Goal: Information Seeking & Learning: Learn about a topic

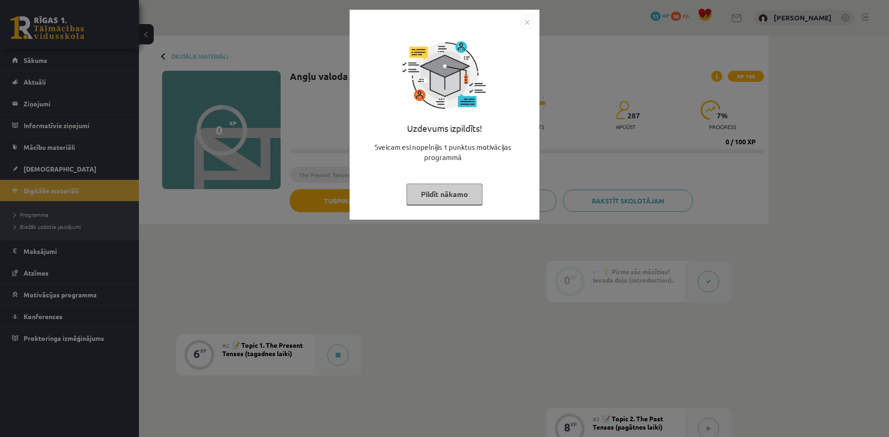
click at [527, 19] on img "Close" at bounding box center [527, 22] width 14 height 14
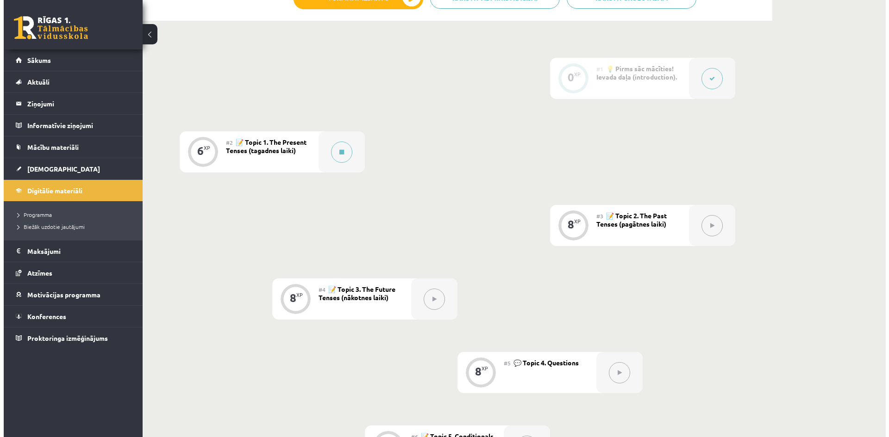
scroll to position [231, 0]
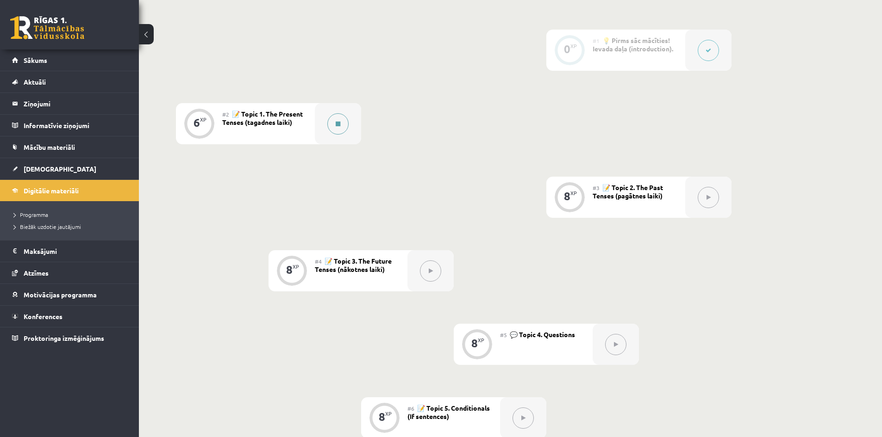
click at [349, 119] on div at bounding box center [338, 123] width 46 height 41
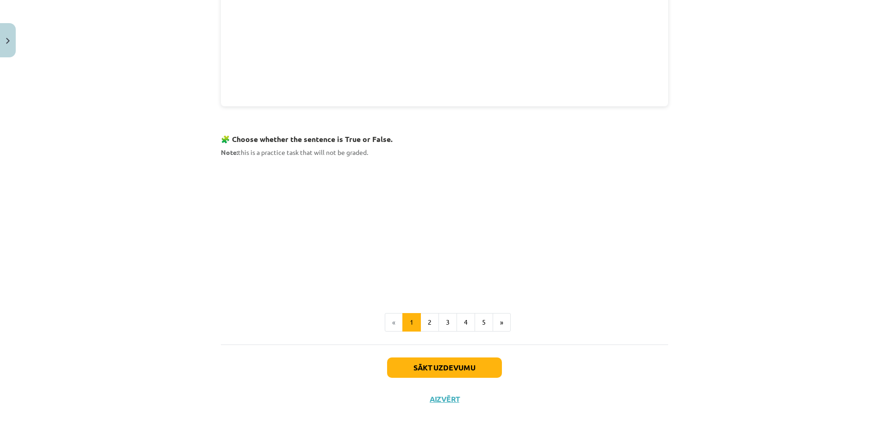
scroll to position [498, 0]
click at [420, 322] on button "2" at bounding box center [429, 323] width 19 height 19
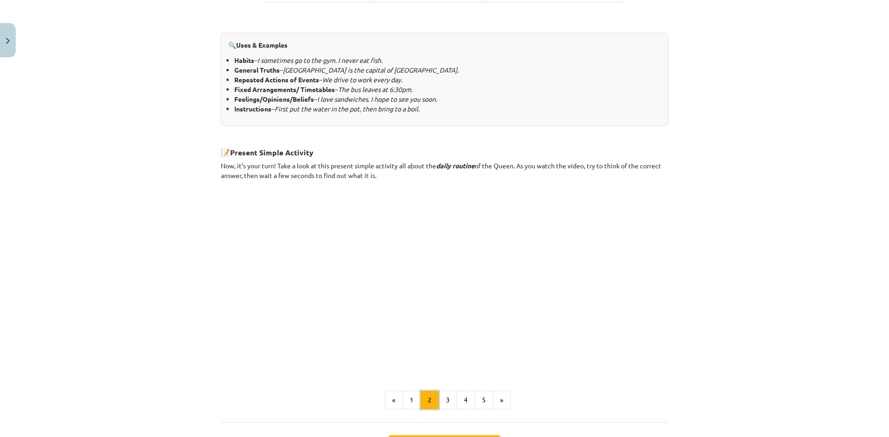
scroll to position [475, 0]
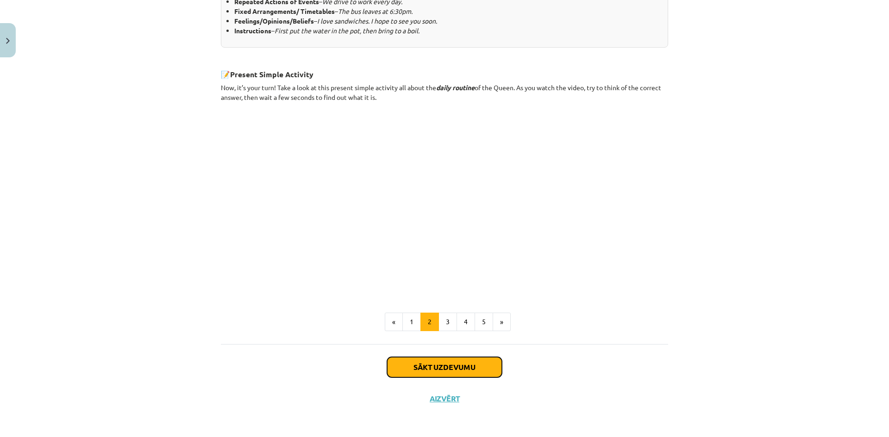
click at [420, 367] on button "Sākt uzdevumu" at bounding box center [444, 367] width 115 height 20
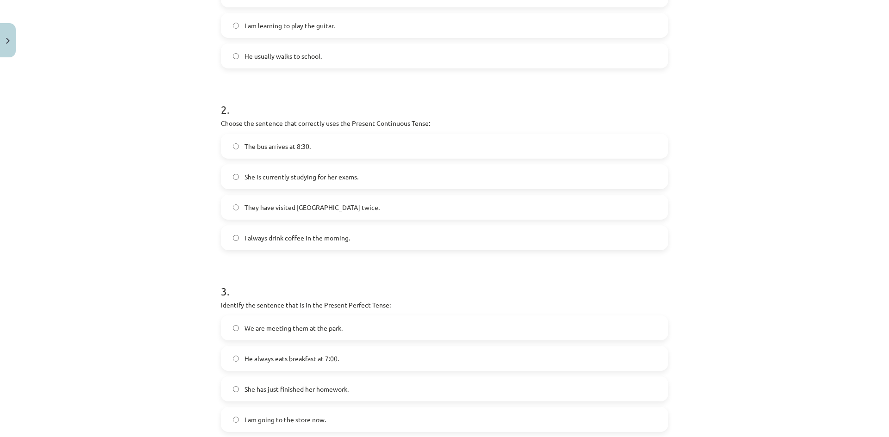
scroll to position [381, 0]
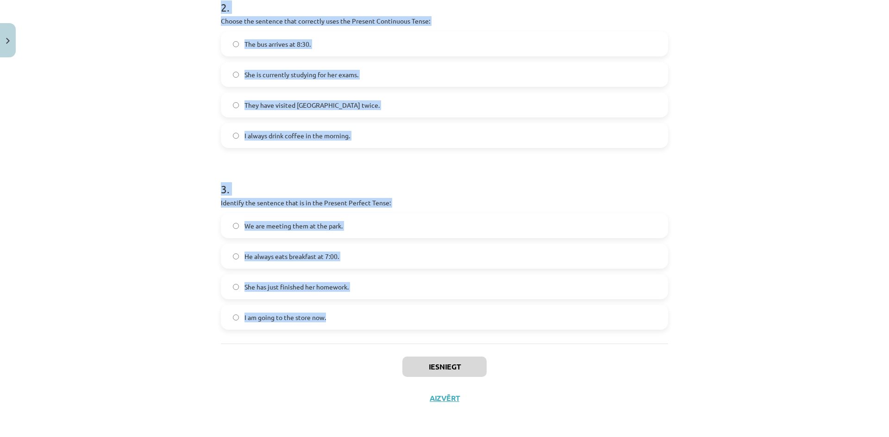
drag, startPoint x: 197, startPoint y: 177, endPoint x: 361, endPoint y: 334, distance: 227.2
click at [361, 334] on div "Mācību tēma: Angļu valoda i - 10.[PERSON_NAME] 1.ieskaites mācību materiāls #2 …" at bounding box center [444, 218] width 889 height 437
copy form "1 . Which sentence is in the Simple Present Tense? They have been playing socce…"
click at [432, 158] on form "1 . Which sentence is in the Simple Present Tense? They have been playing socce…" at bounding box center [444, 66] width 447 height 527
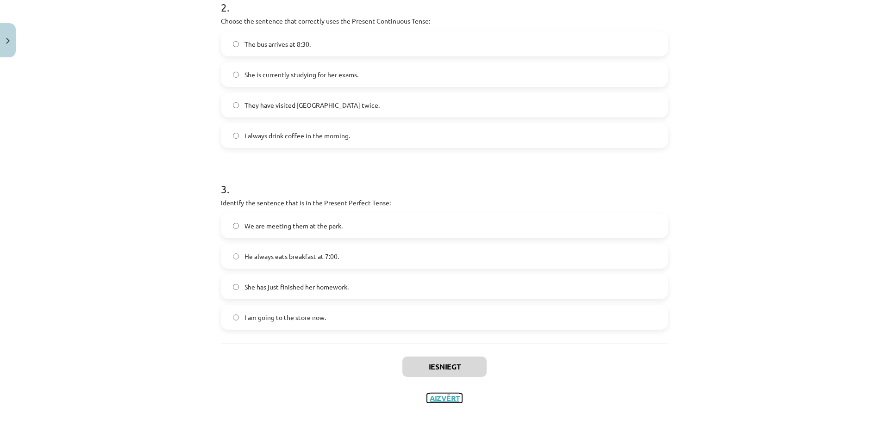
click at [452, 396] on button "Aizvērt" at bounding box center [444, 398] width 35 height 9
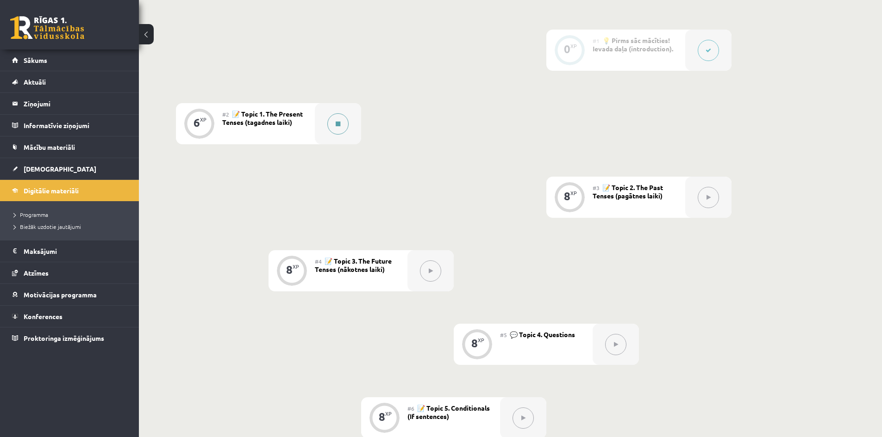
click at [329, 119] on button at bounding box center [337, 123] width 21 height 21
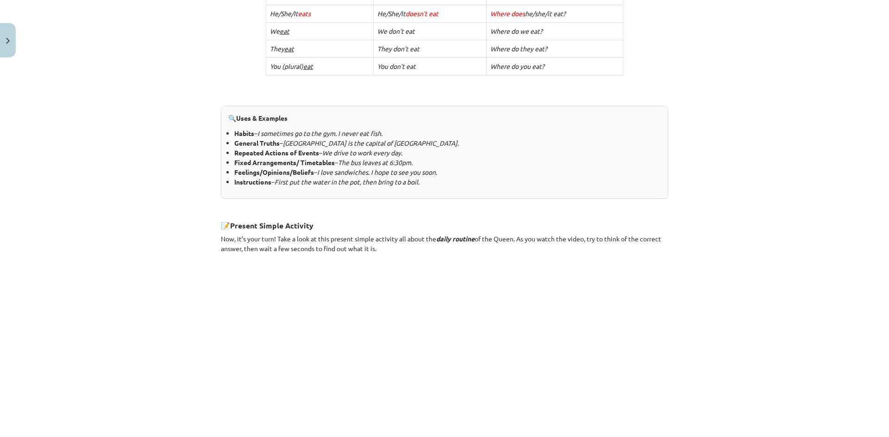
scroll to position [475, 0]
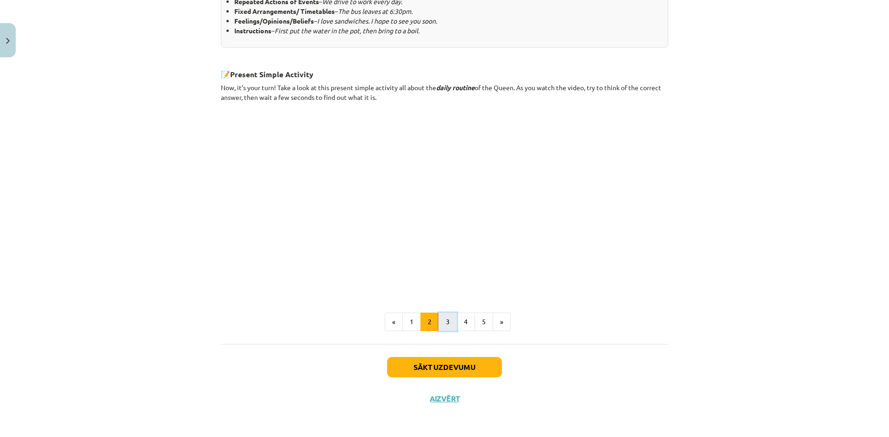
click at [449, 325] on button "3" at bounding box center [447, 322] width 19 height 19
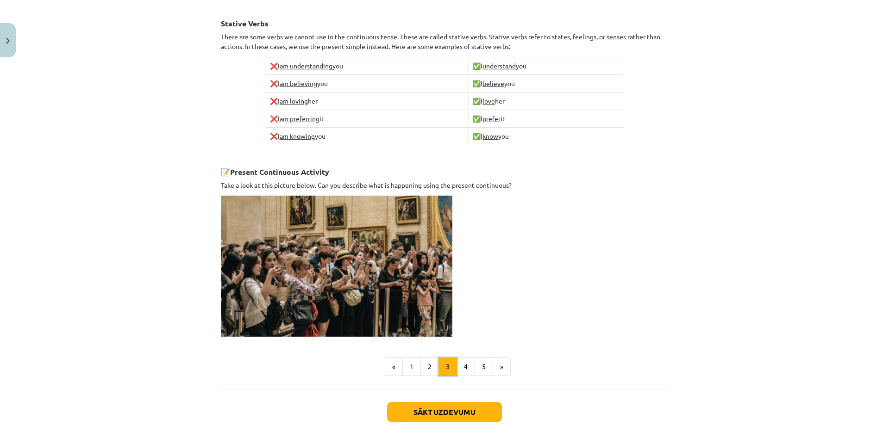
scroll to position [546, 0]
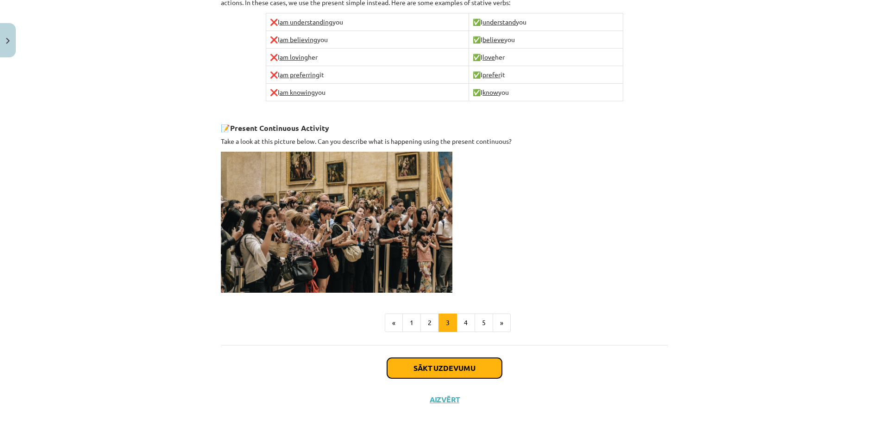
click at [445, 365] on button "Sākt uzdevumu" at bounding box center [444, 368] width 115 height 20
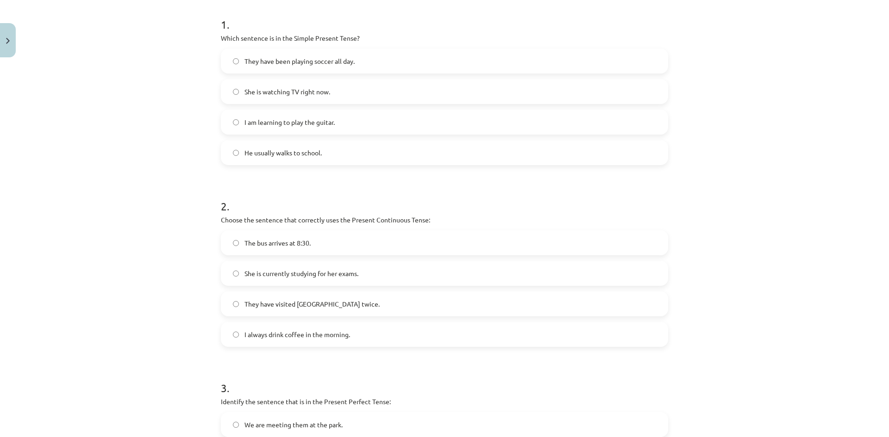
scroll to position [381, 0]
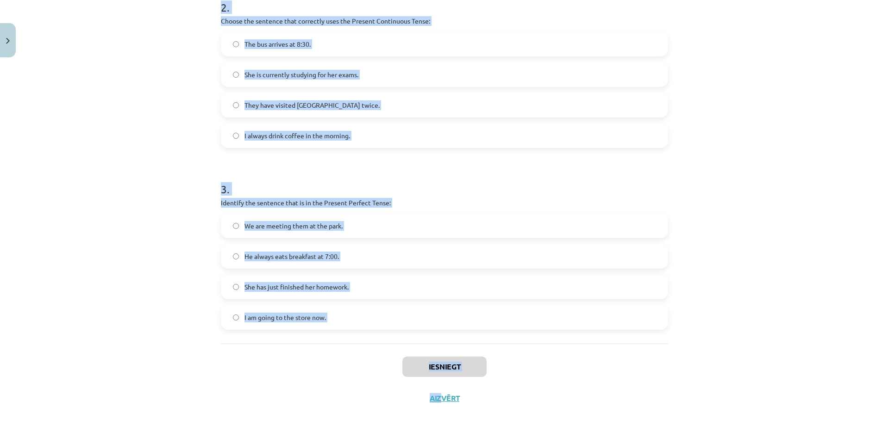
drag, startPoint x: 216, startPoint y: 185, endPoint x: 428, endPoint y: 405, distance: 305.8
click at [429, 407] on div "6 XP Saņemsi Viegls 287 pilda Apraksts Uzdevums Palīdzība 1 . Which sentence is…" at bounding box center [444, 47] width 458 height 734
click at [323, 352] on div "Iesniegt Aizvērt" at bounding box center [444, 376] width 447 height 65
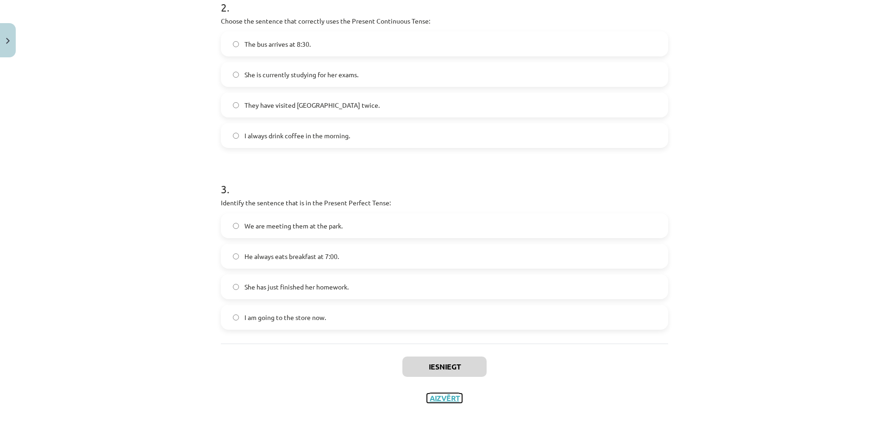
click at [437, 396] on button "Aizvērt" at bounding box center [444, 398] width 35 height 9
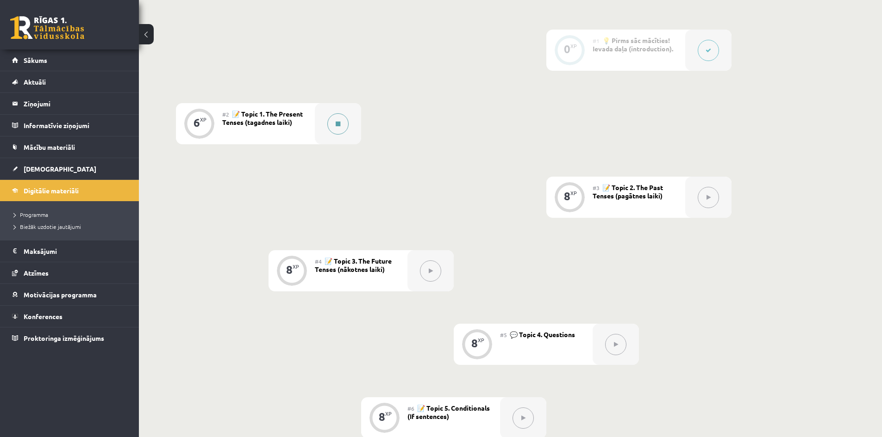
click at [342, 126] on button at bounding box center [337, 123] width 21 height 21
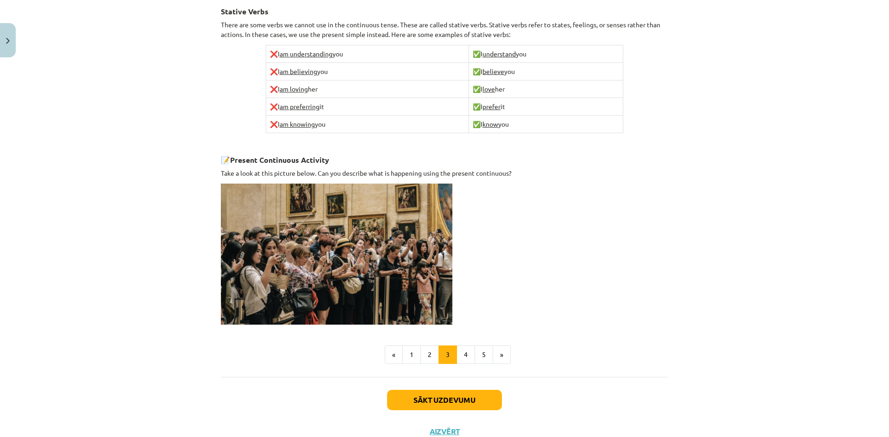
scroll to position [546, 0]
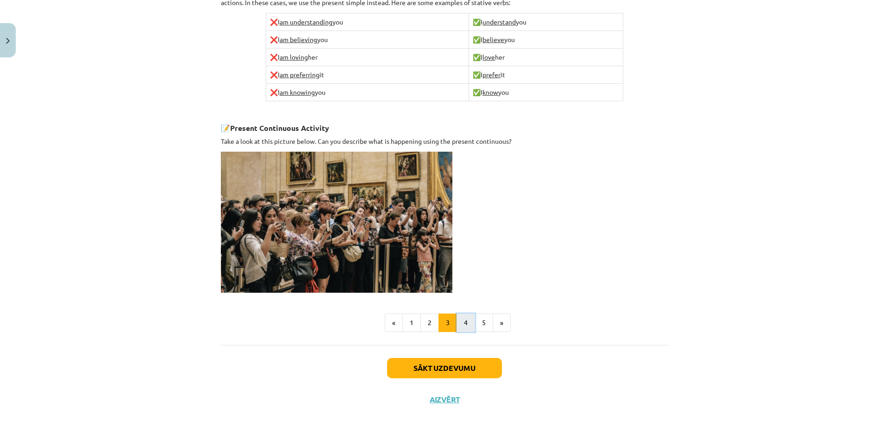
click at [458, 319] on button "4" at bounding box center [465, 323] width 19 height 19
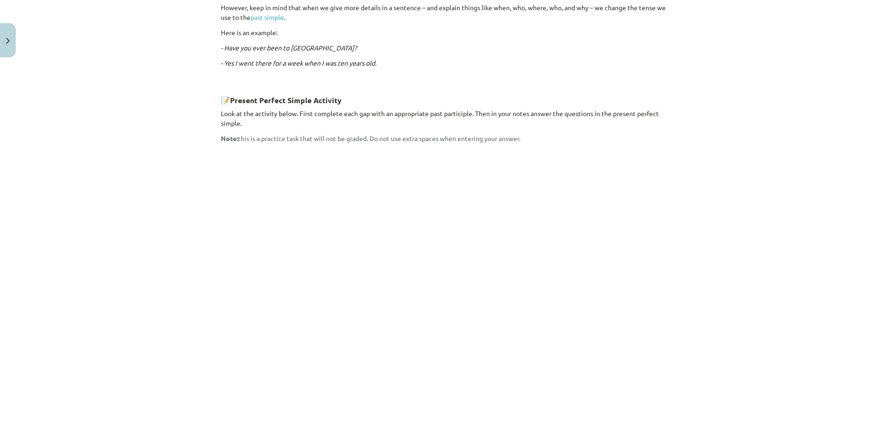
scroll to position [675, 0]
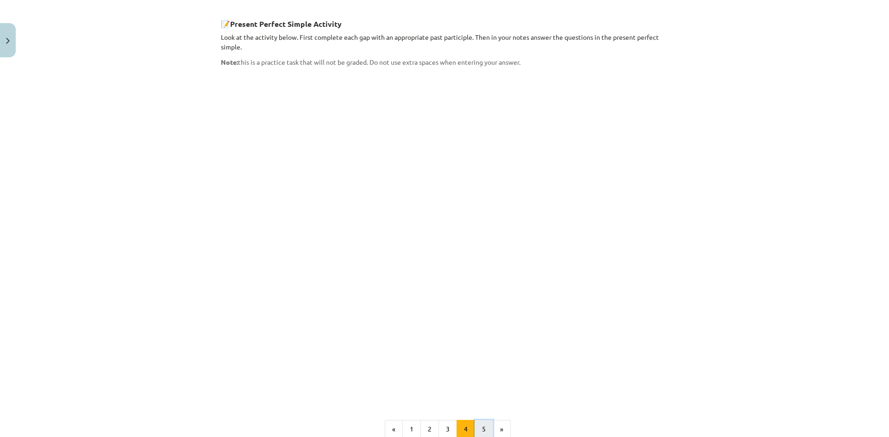
click at [480, 420] on button "5" at bounding box center [483, 429] width 19 height 19
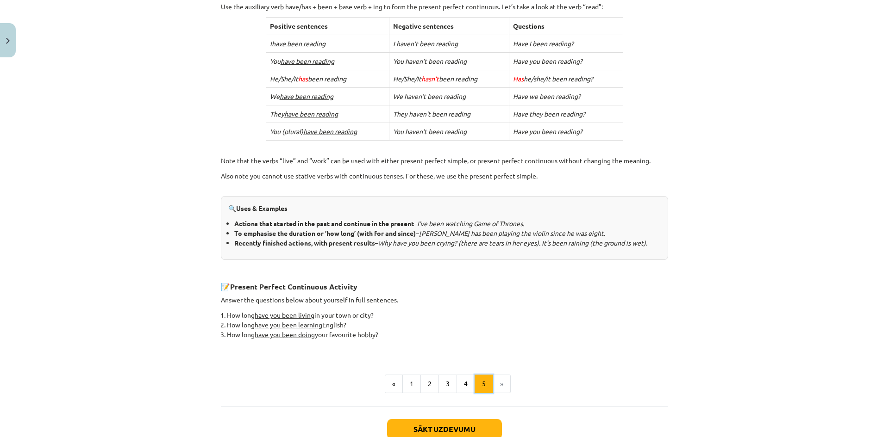
scroll to position [295, 0]
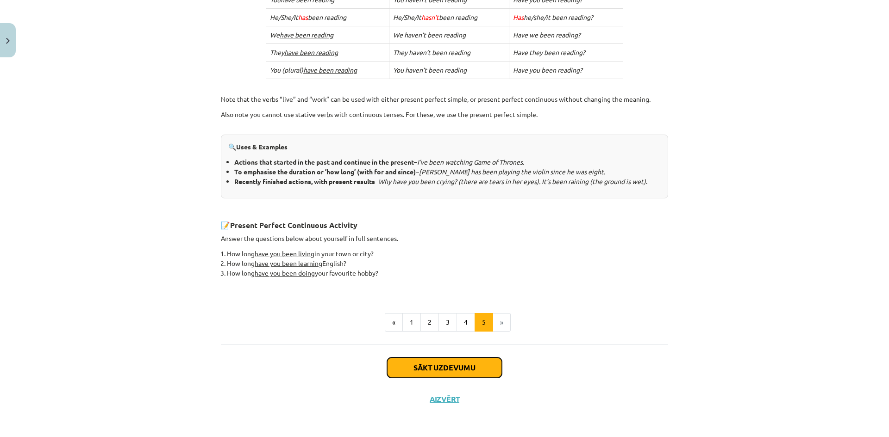
click at [468, 367] on button "Sākt uzdevumu" at bounding box center [444, 368] width 115 height 20
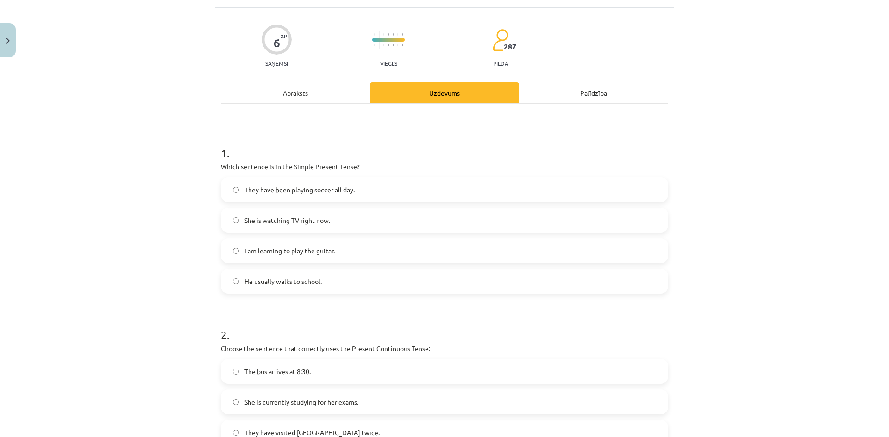
scroll to position [23, 0]
